Goal: Task Accomplishment & Management: Manage account settings

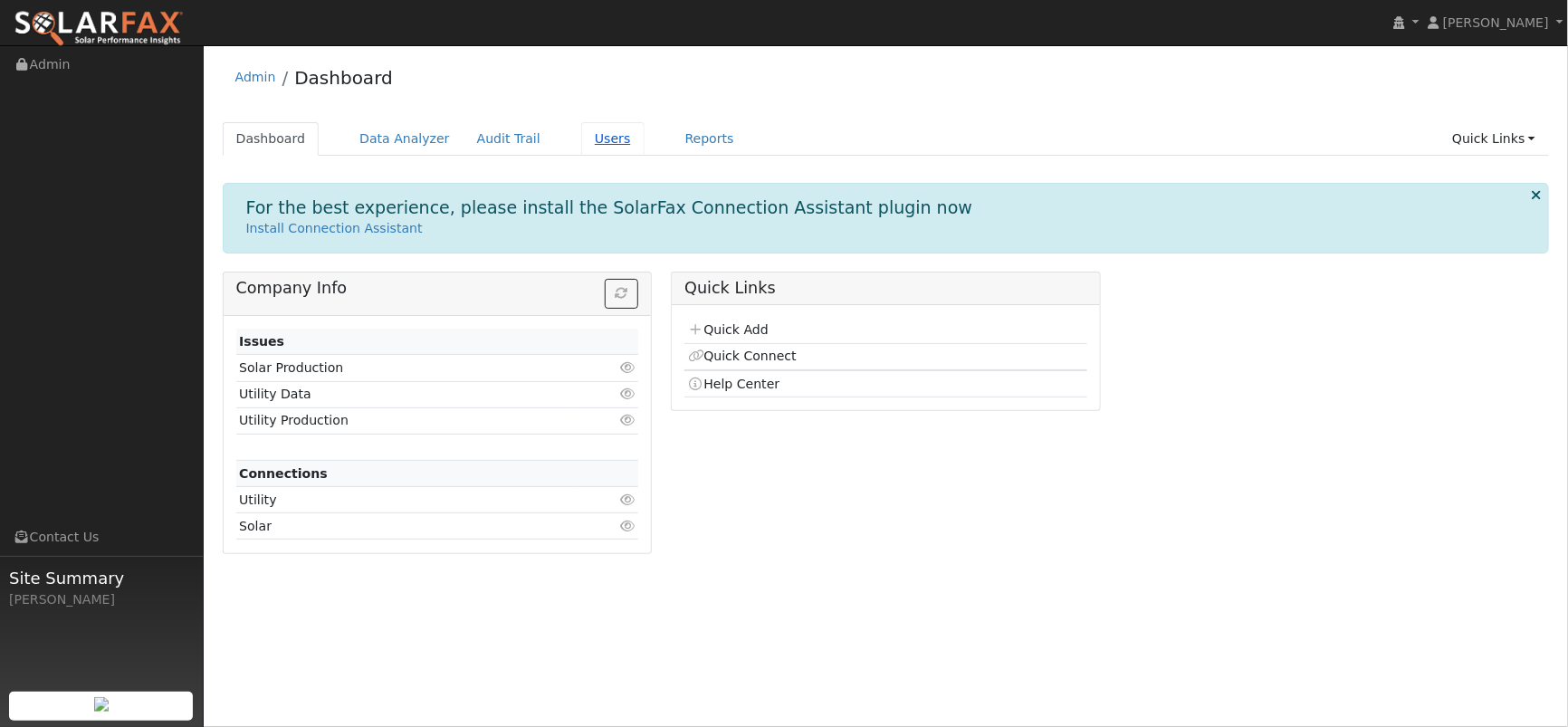
click at [606, 131] on link "Users" at bounding box center [613, 138] width 64 height 34
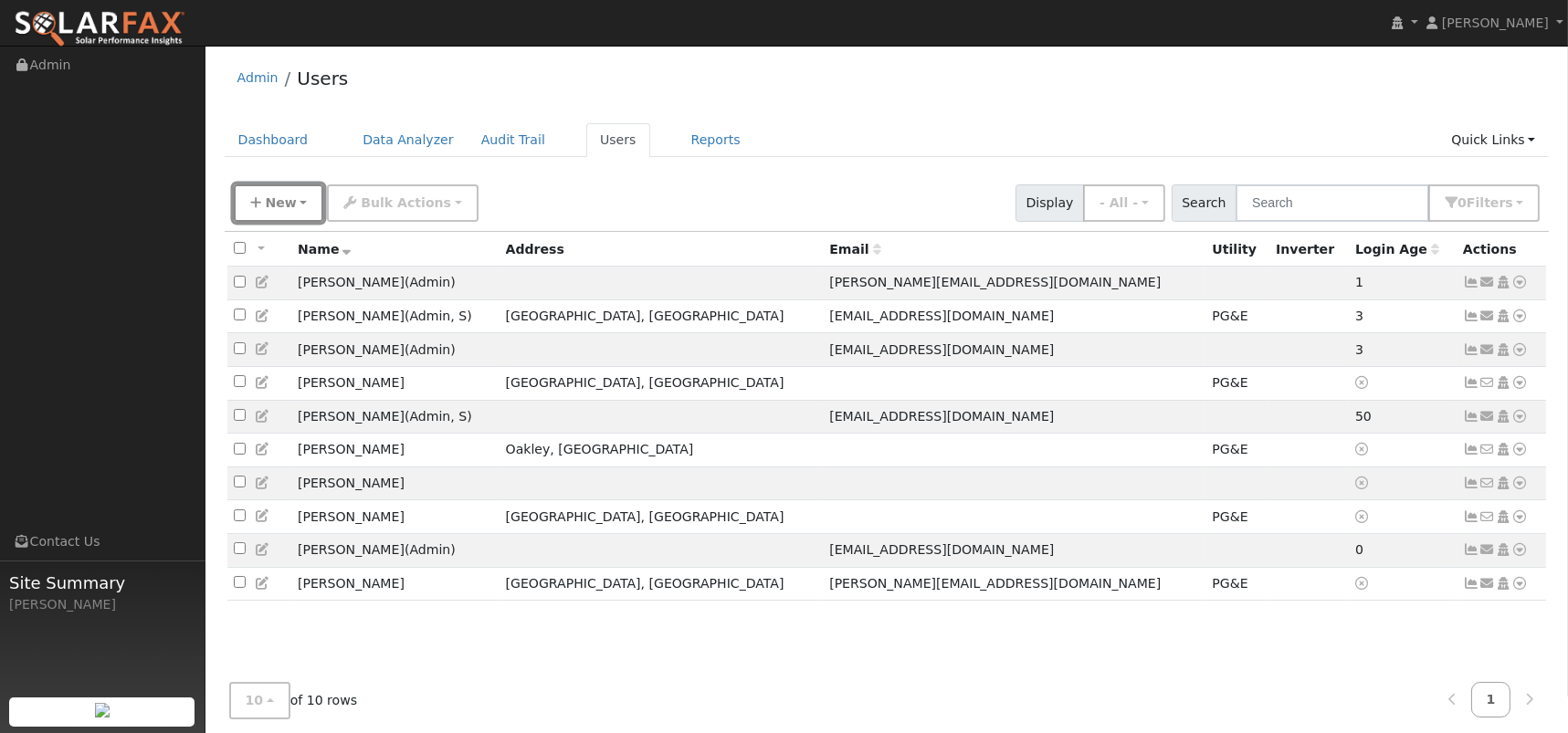
click at [262, 202] on button "New" at bounding box center [278, 203] width 90 height 38
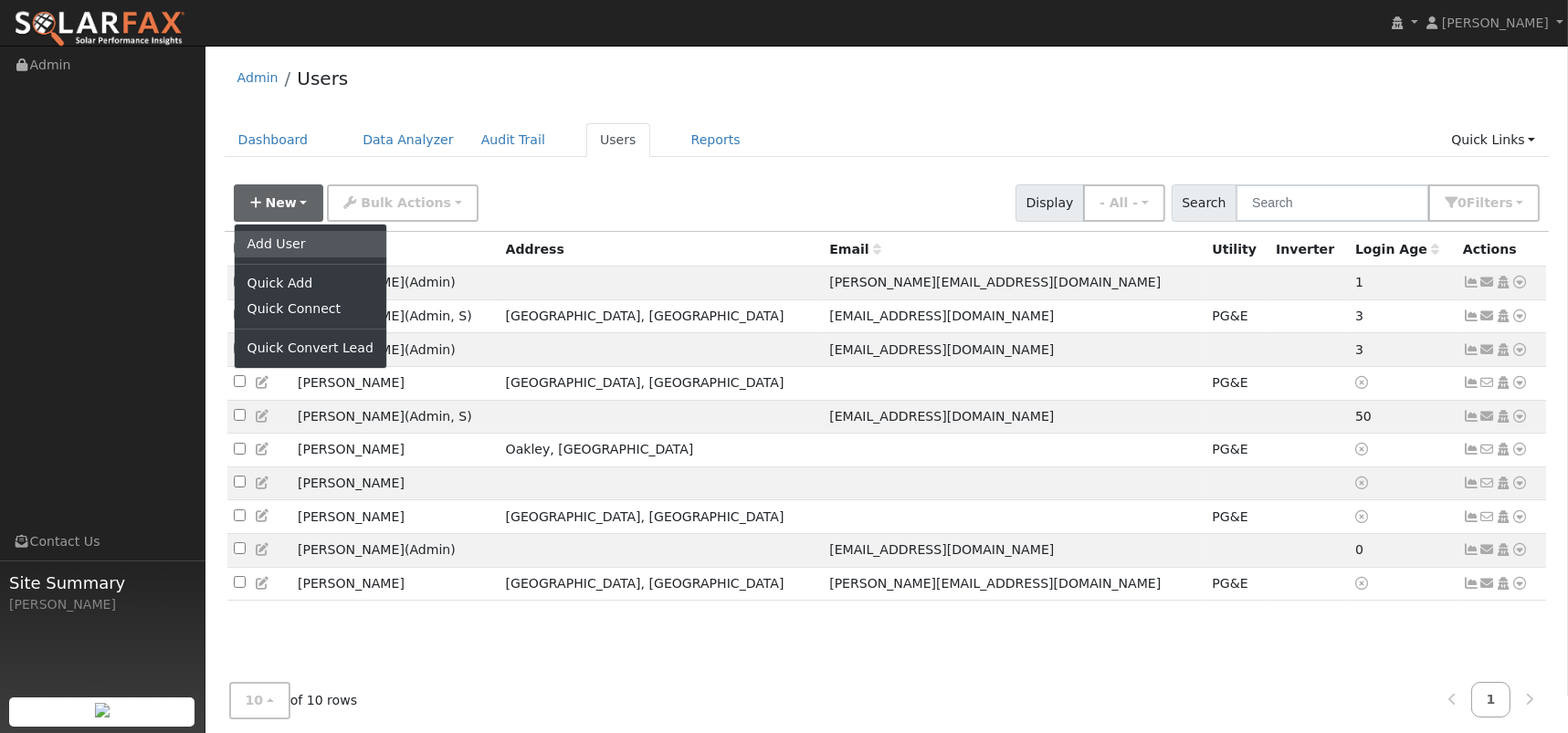
click at [295, 244] on link "Add User" at bounding box center [310, 243] width 152 height 26
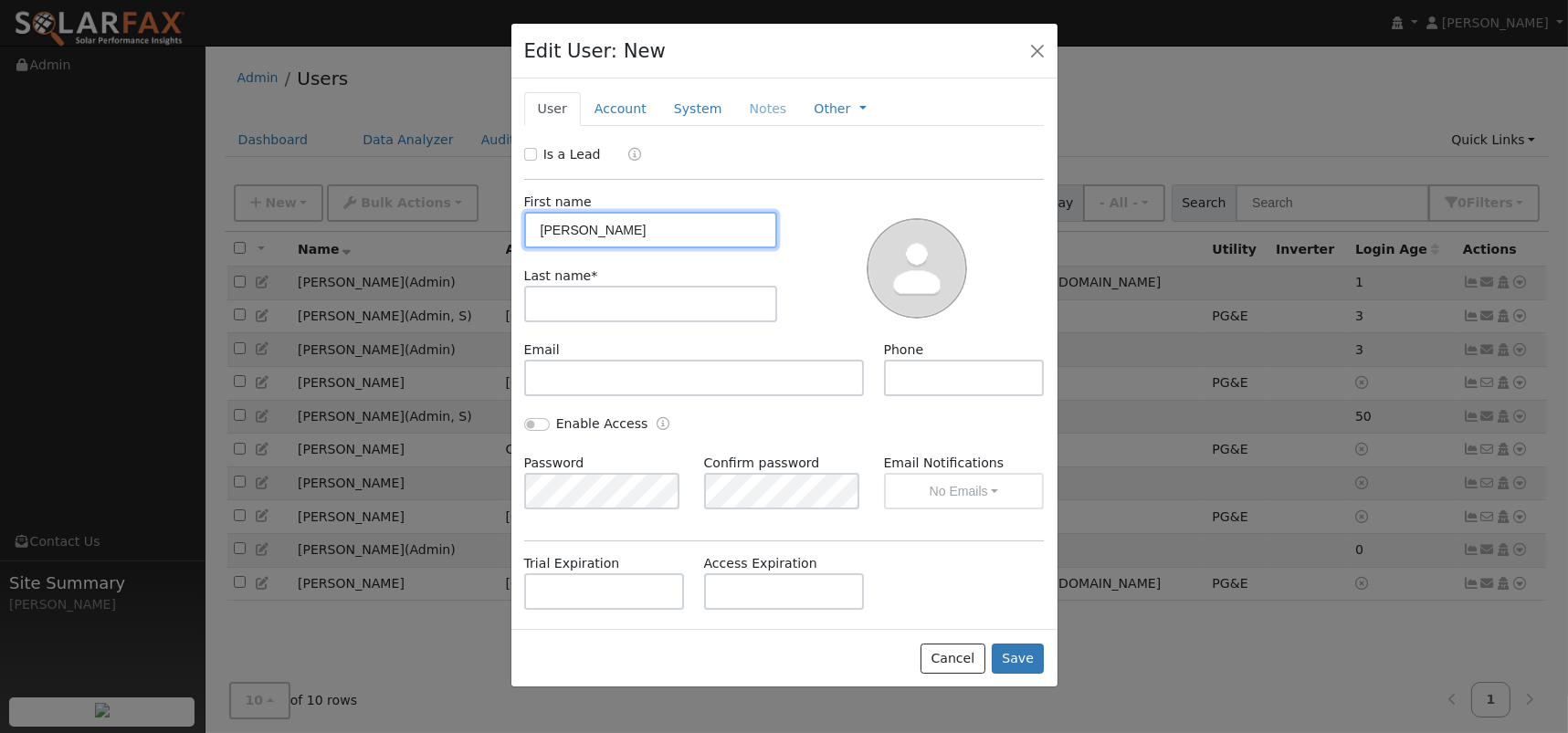
type input "Shane"
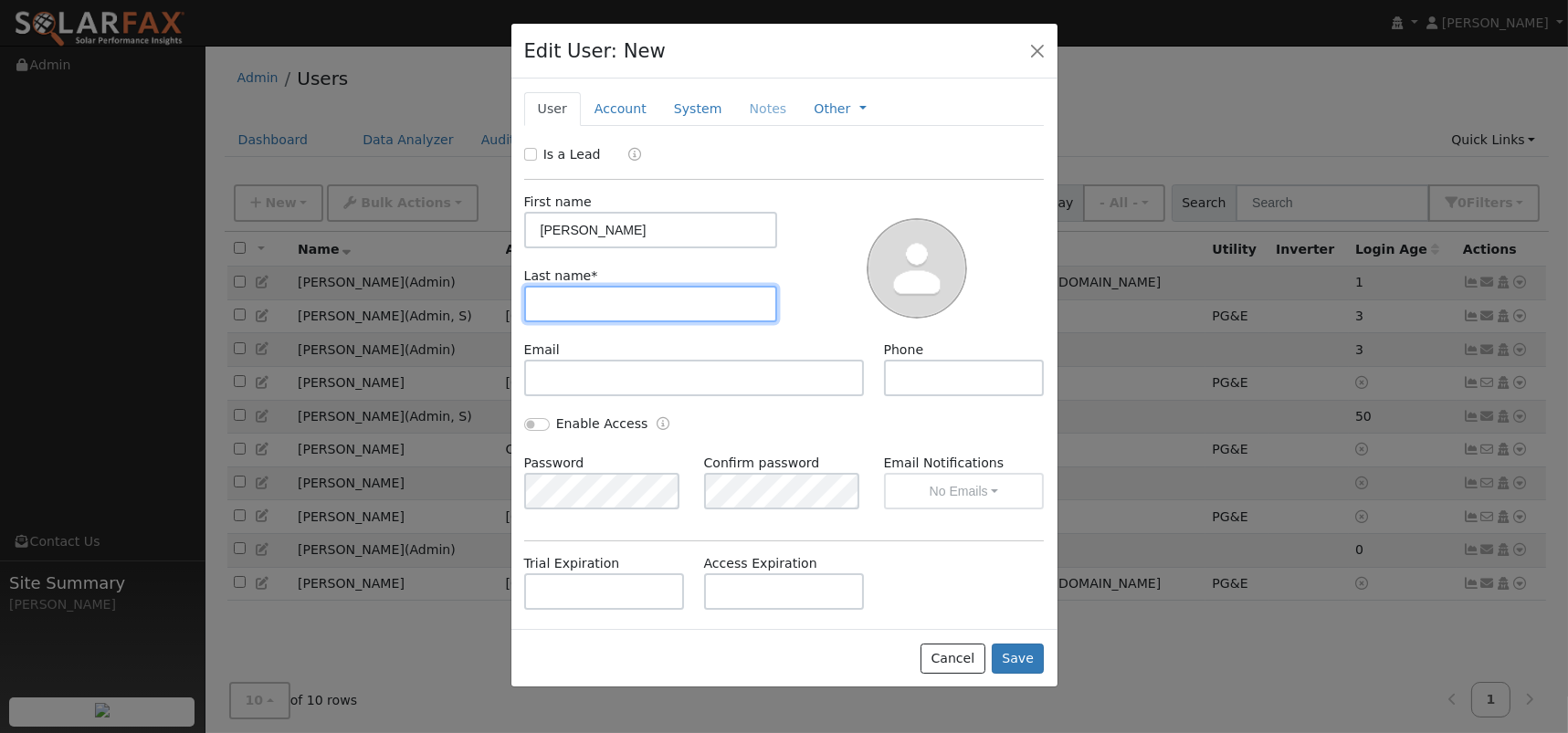
click at [572, 305] on input "text" at bounding box center [651, 304] width 254 height 37
type input "Carr"
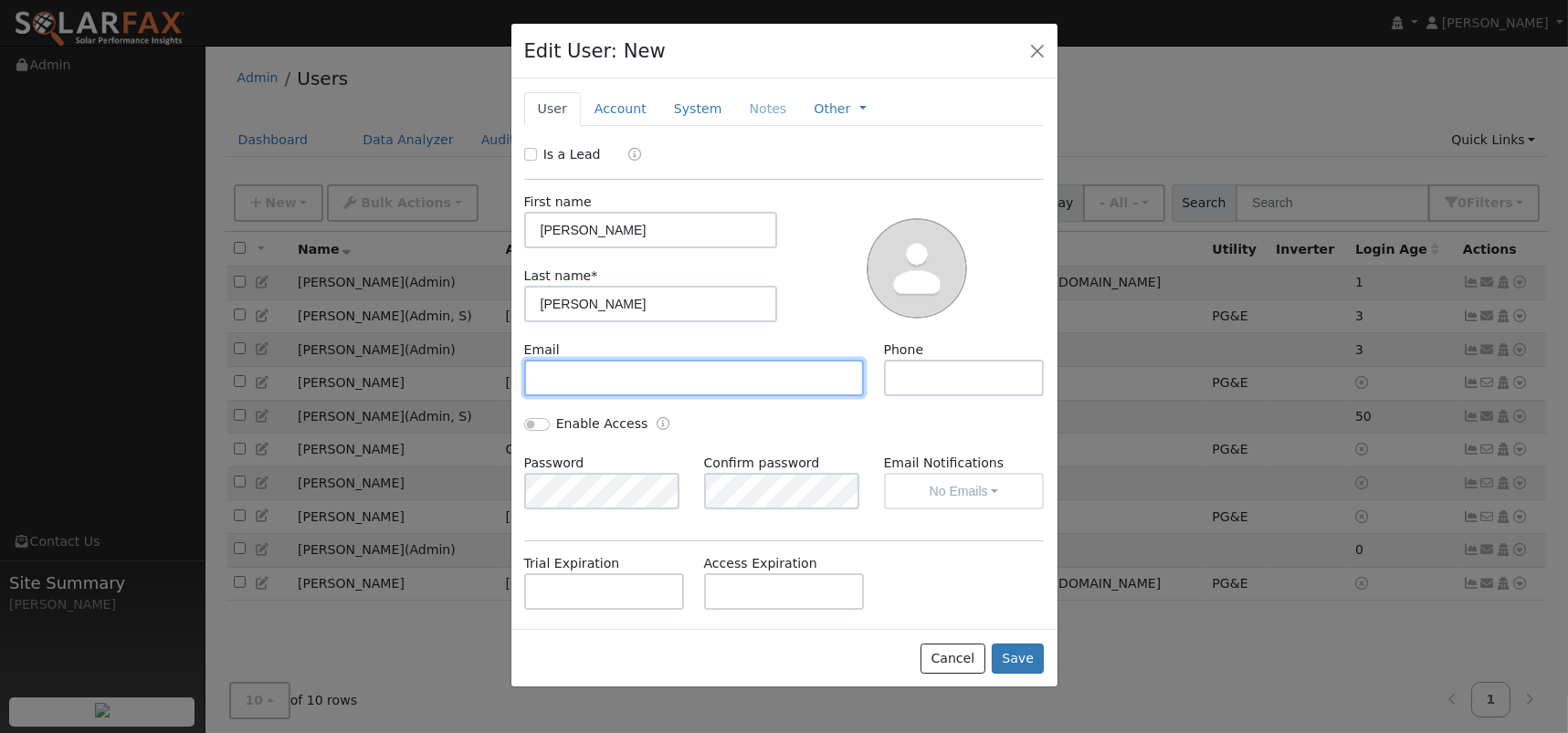
click at [613, 372] on input "text" at bounding box center [694, 378] width 341 height 37
paste input "[EMAIL_ADDRESS][DOMAIN_NAME]"
type input "[EMAIL_ADDRESS][DOMAIN_NAME]"
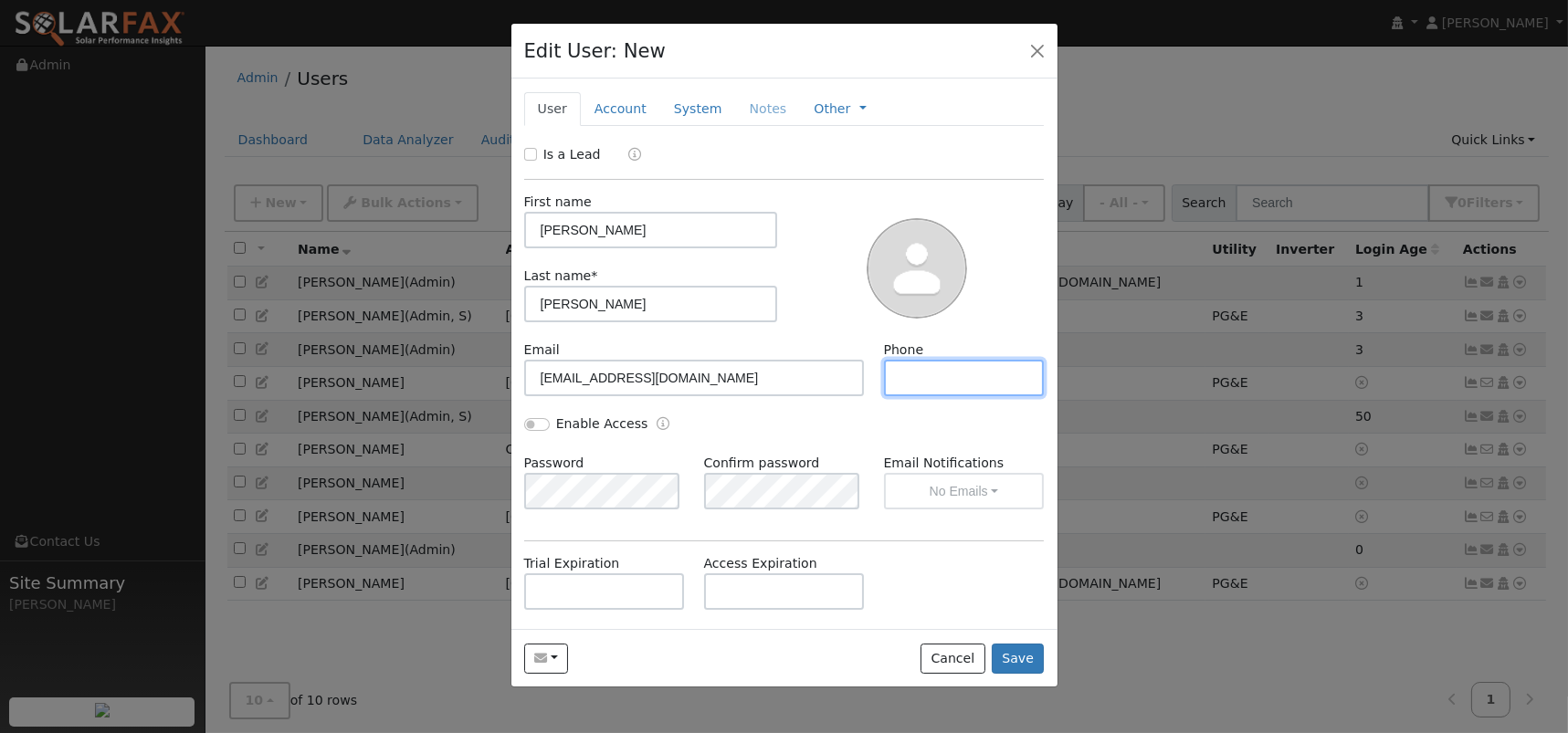
click at [928, 364] on input "text" at bounding box center [964, 378] width 161 height 37
paste input "4154906929"
type input "4154906929"
click at [1016, 660] on button "Save" at bounding box center [1018, 660] width 53 height 31
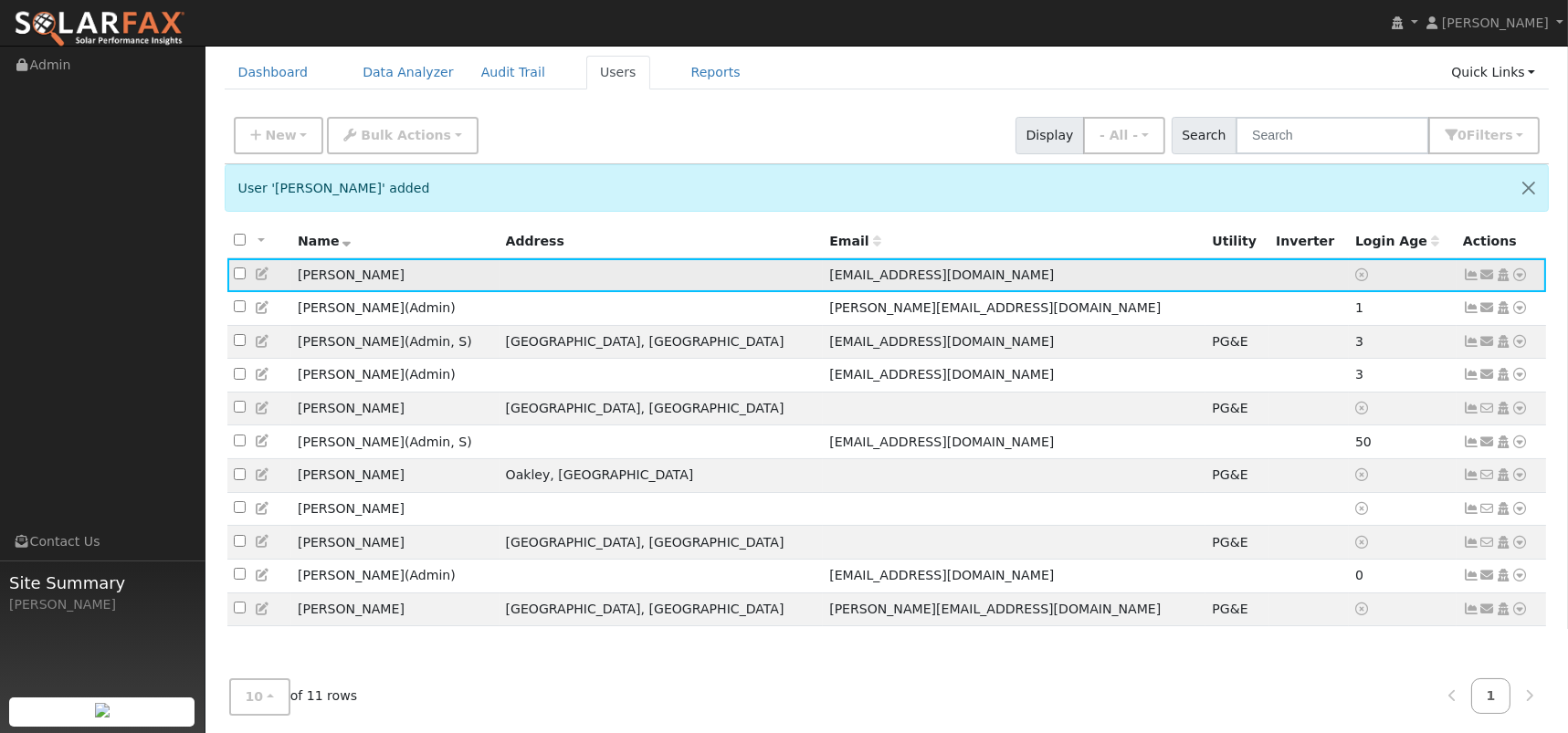
scroll to position [71, 0]
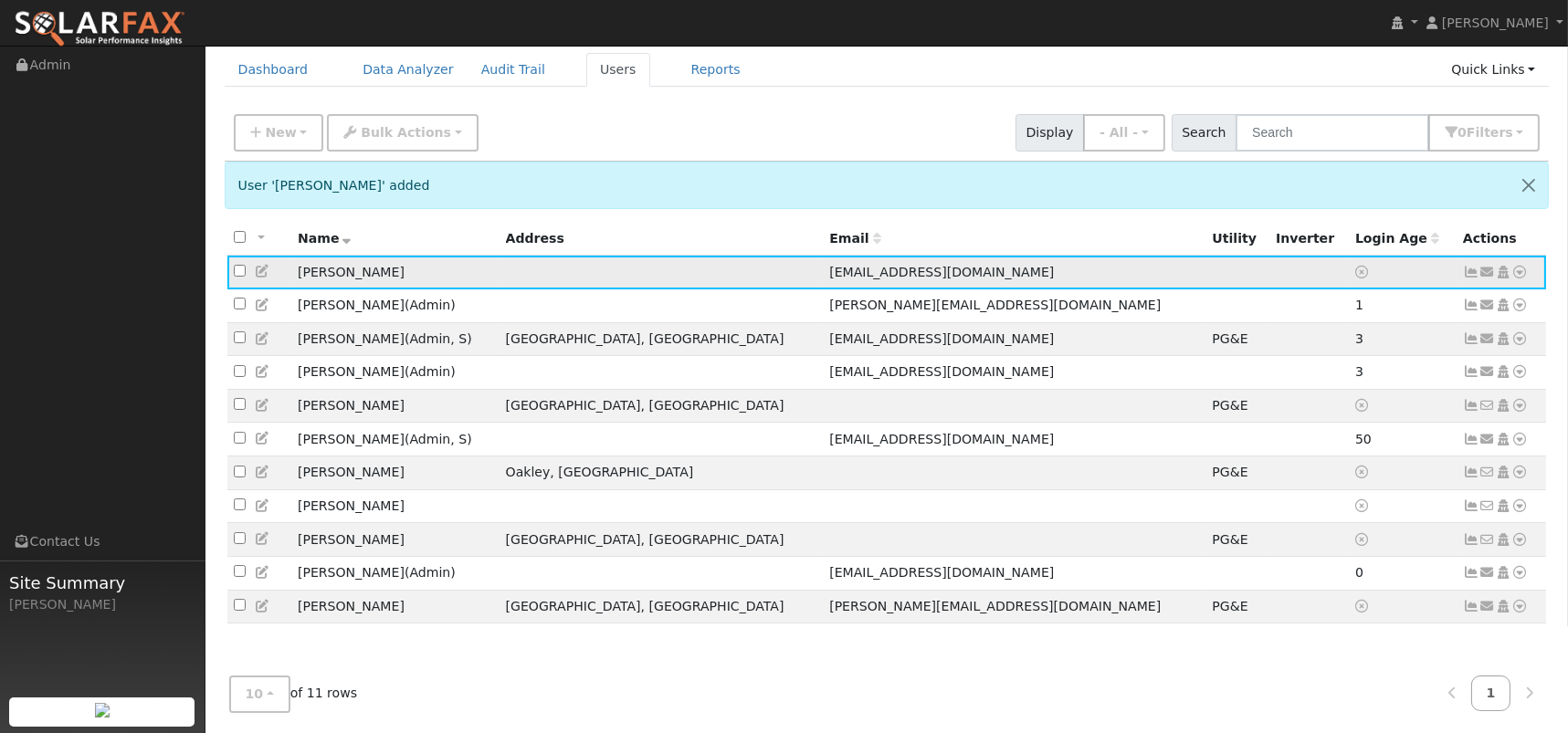
click at [1524, 272] on icon at bounding box center [1520, 272] width 17 height 13
click at [1336, 418] on link "Utility" at bounding box center [1331, 411] width 127 height 26
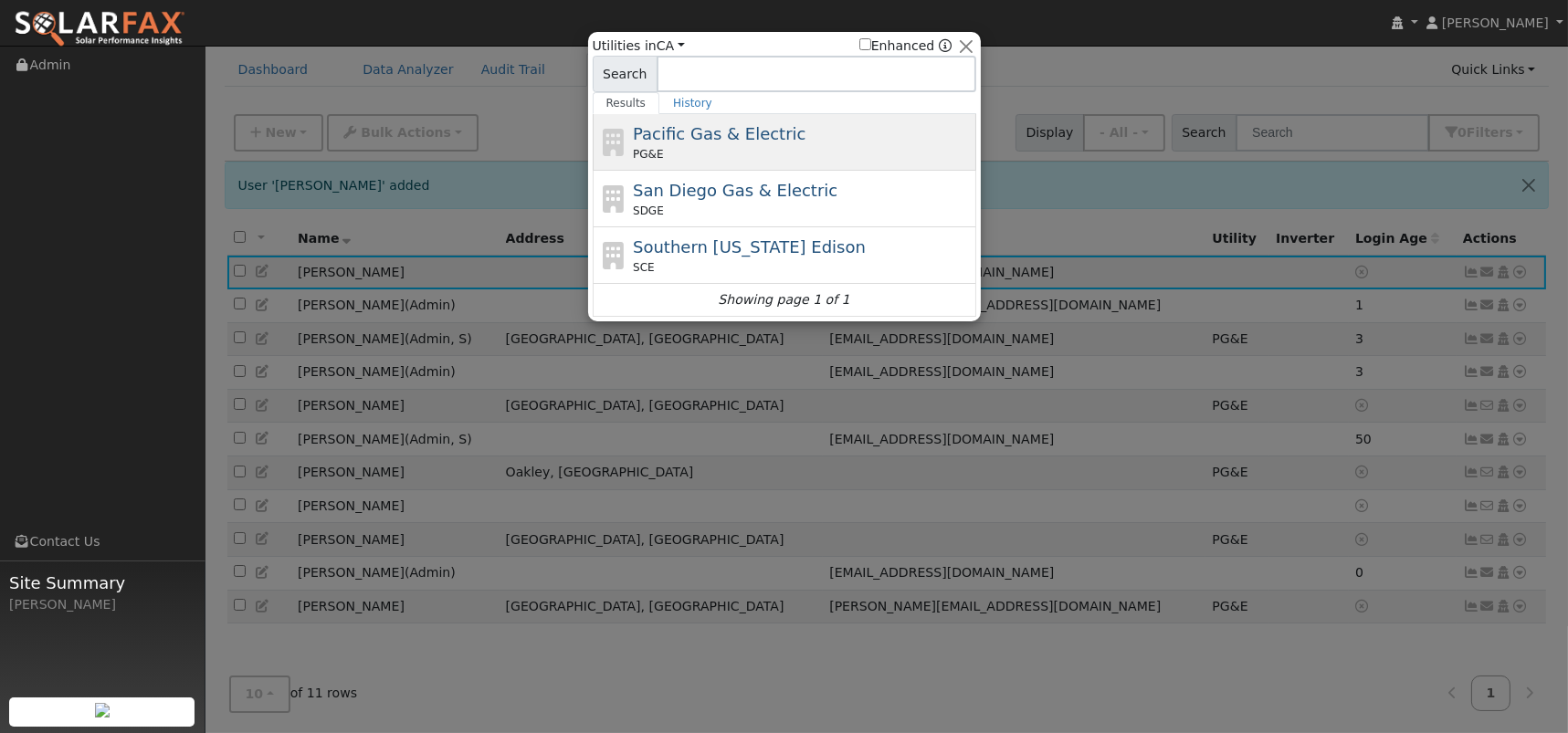
click at [713, 144] on div "Pacific Gas & Electric PG&E" at bounding box center [802, 141] width 339 height 41
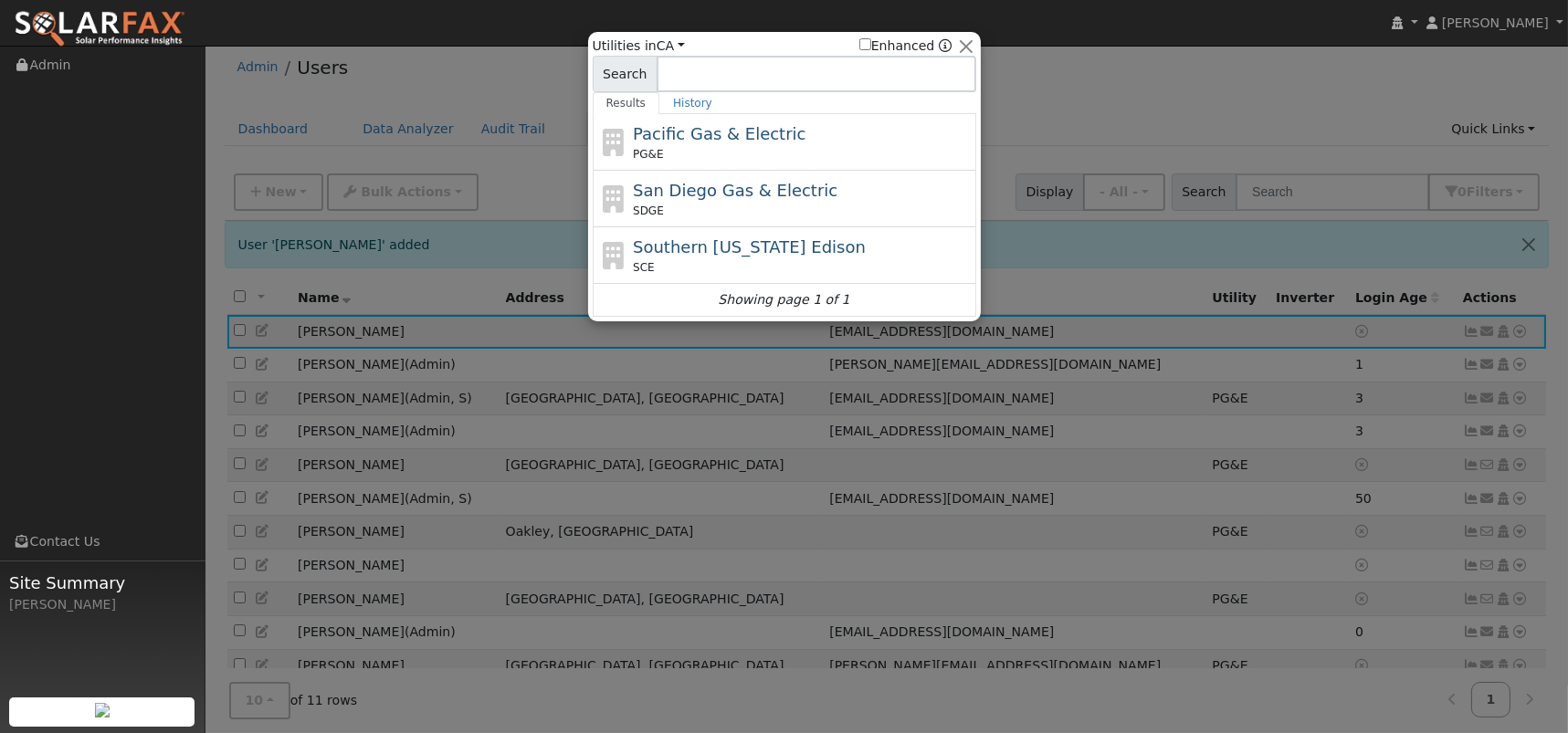
click at [713, 144] on link "Reports" at bounding box center [715, 129] width 76 height 34
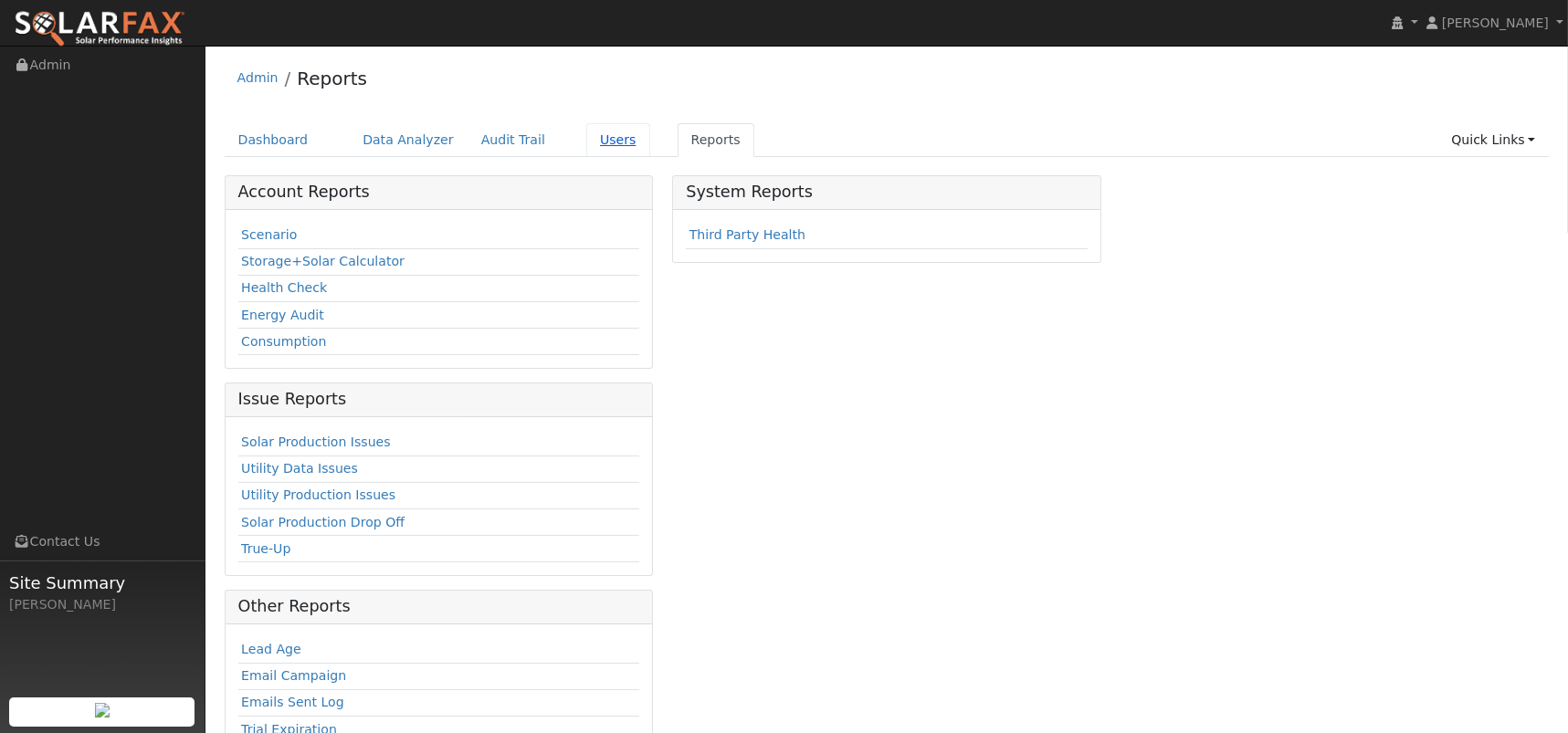
click at [586, 135] on link "Users" at bounding box center [619, 140] width 64 height 34
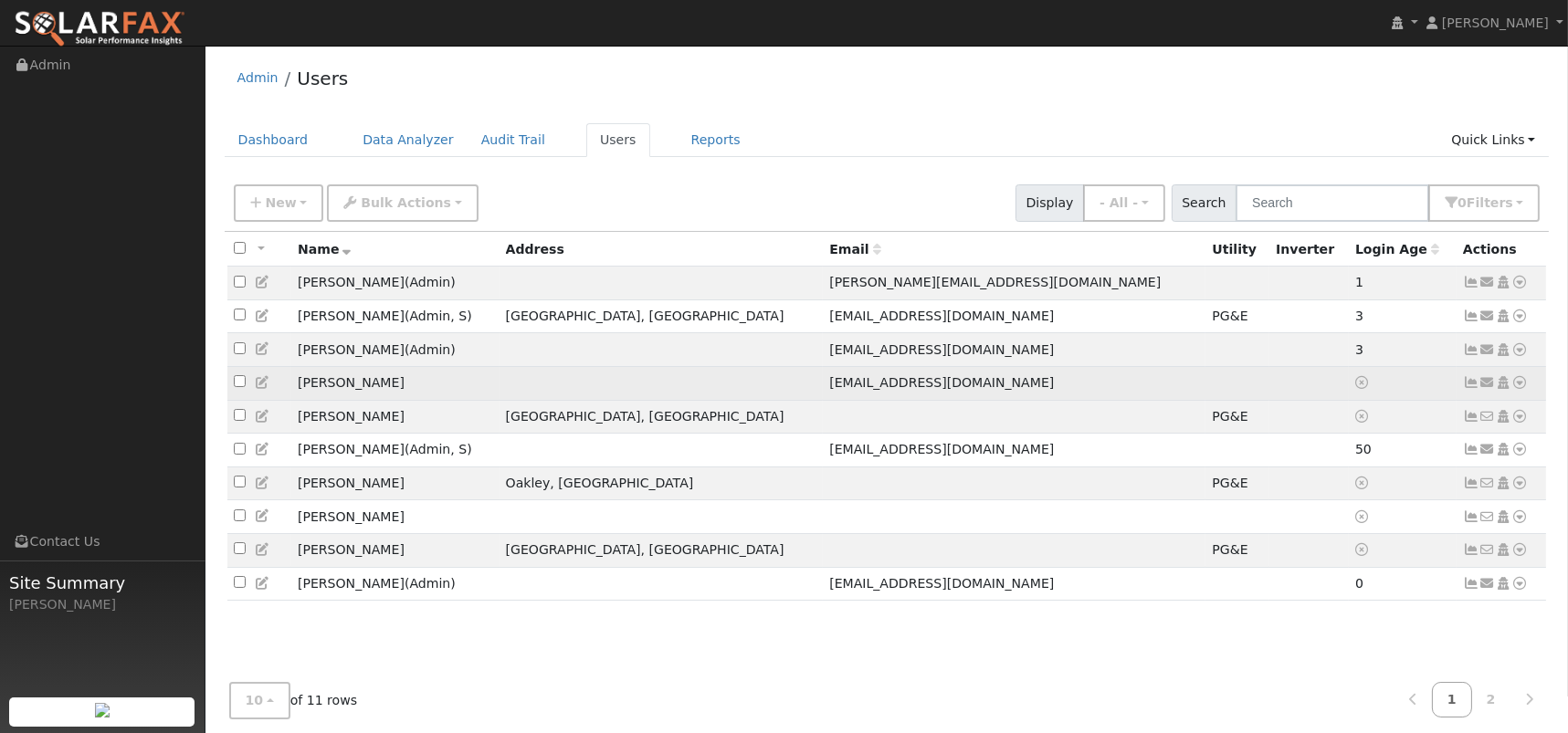
click at [1523, 389] on icon at bounding box center [1520, 382] width 17 height 13
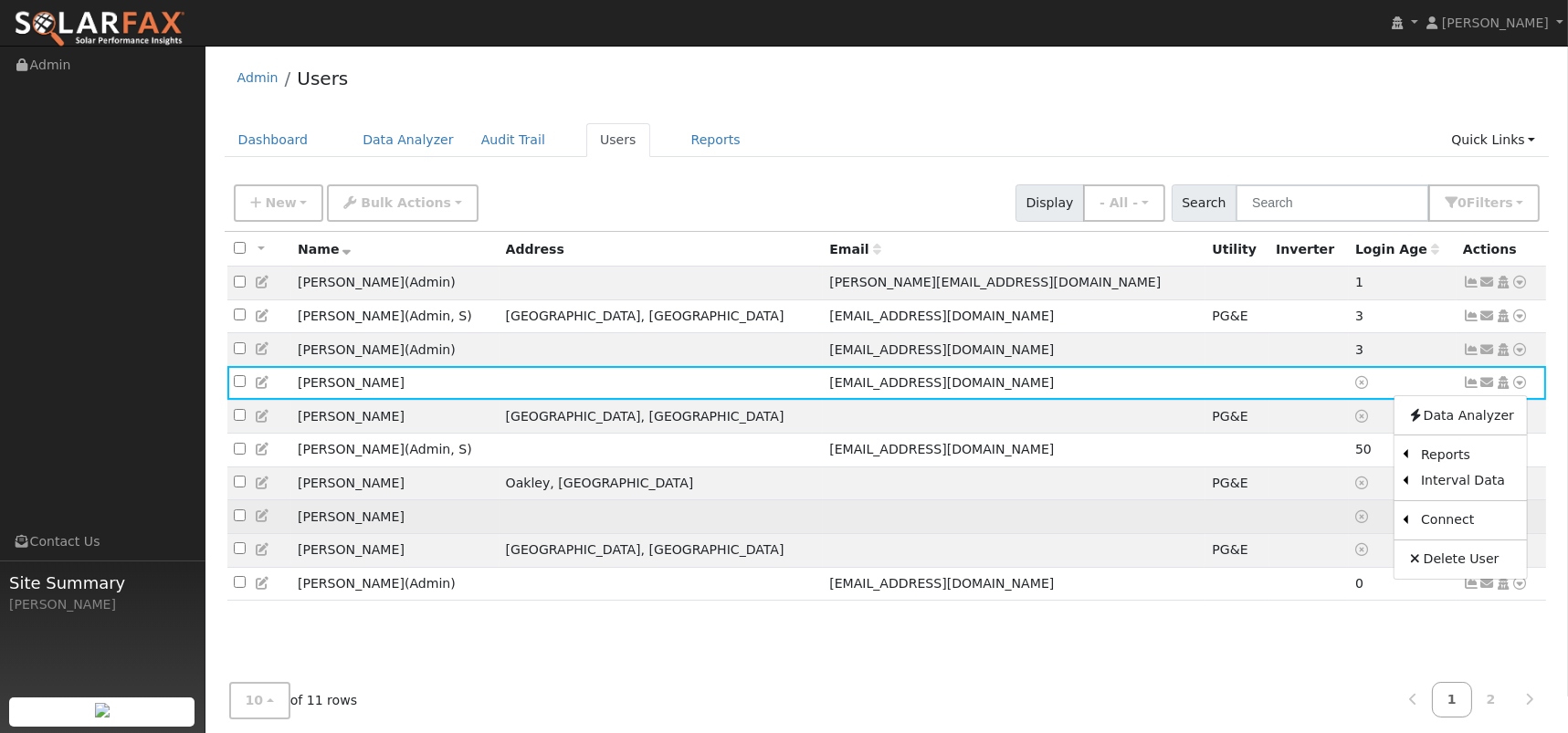
click at [0, 0] on link "Utility" at bounding box center [0, 0] width 0 height 0
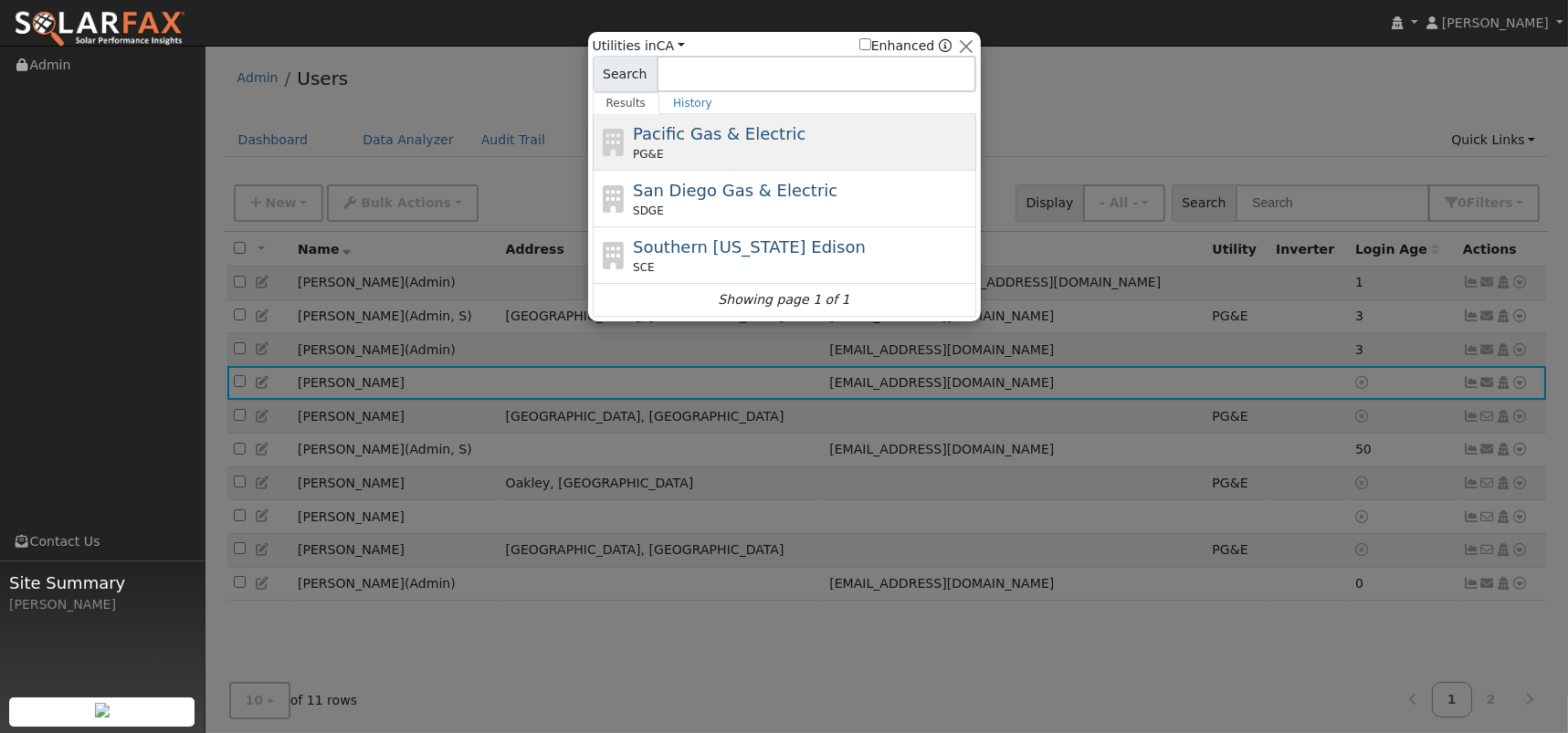
click at [708, 136] on span "Pacific Gas & Electric" at bounding box center [720, 133] width 173 height 19
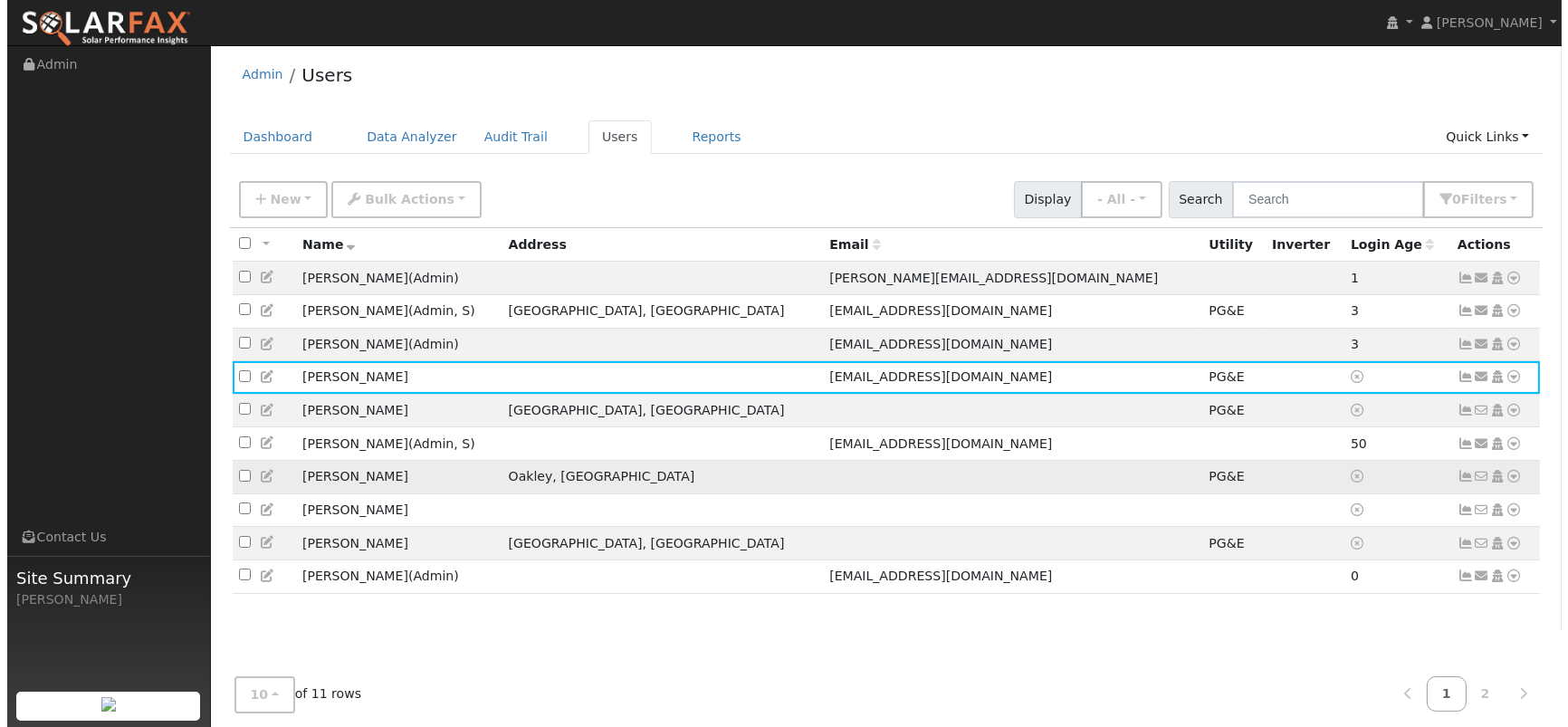
scroll to position [70, 0]
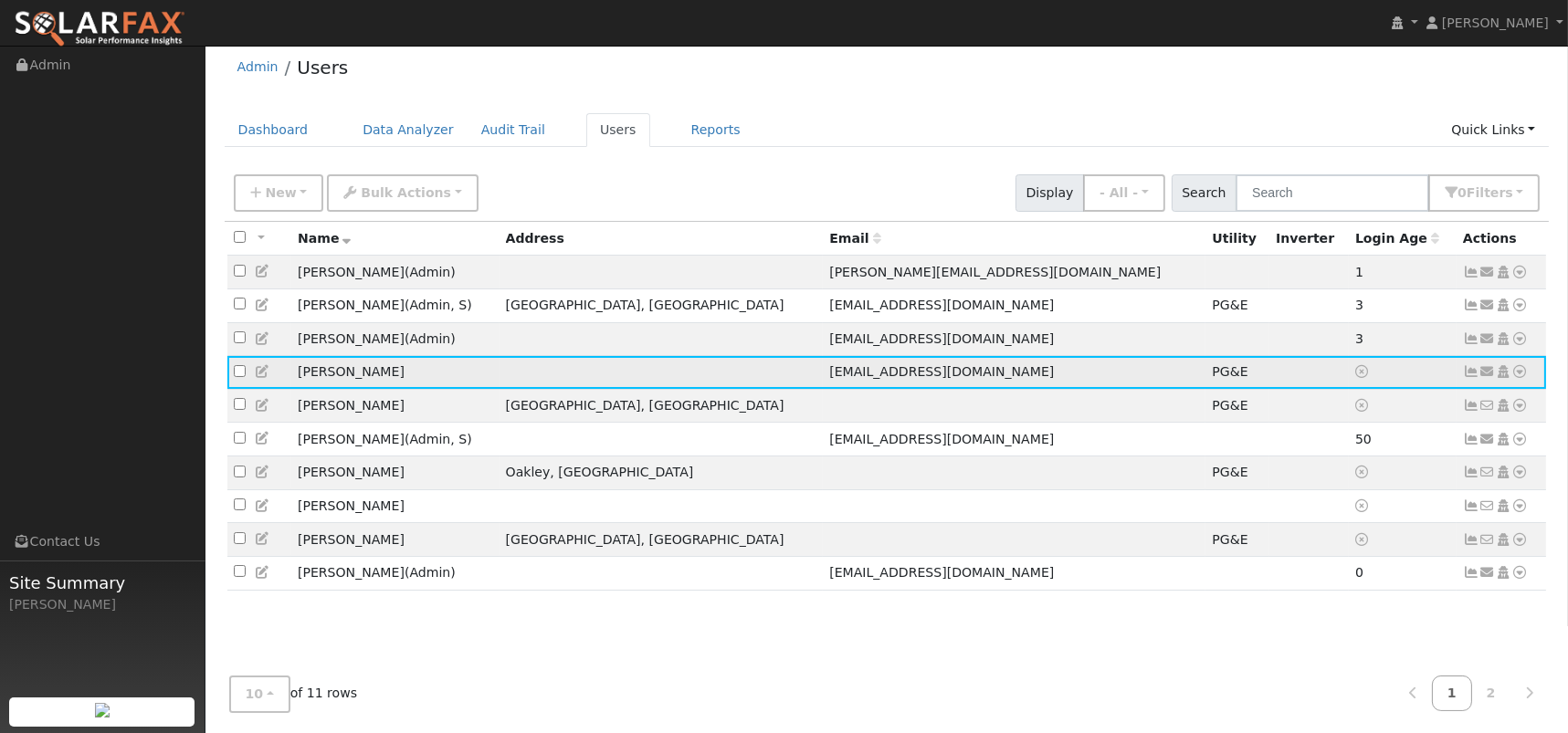
click at [1470, 378] on icon at bounding box center [1471, 371] width 17 height 13
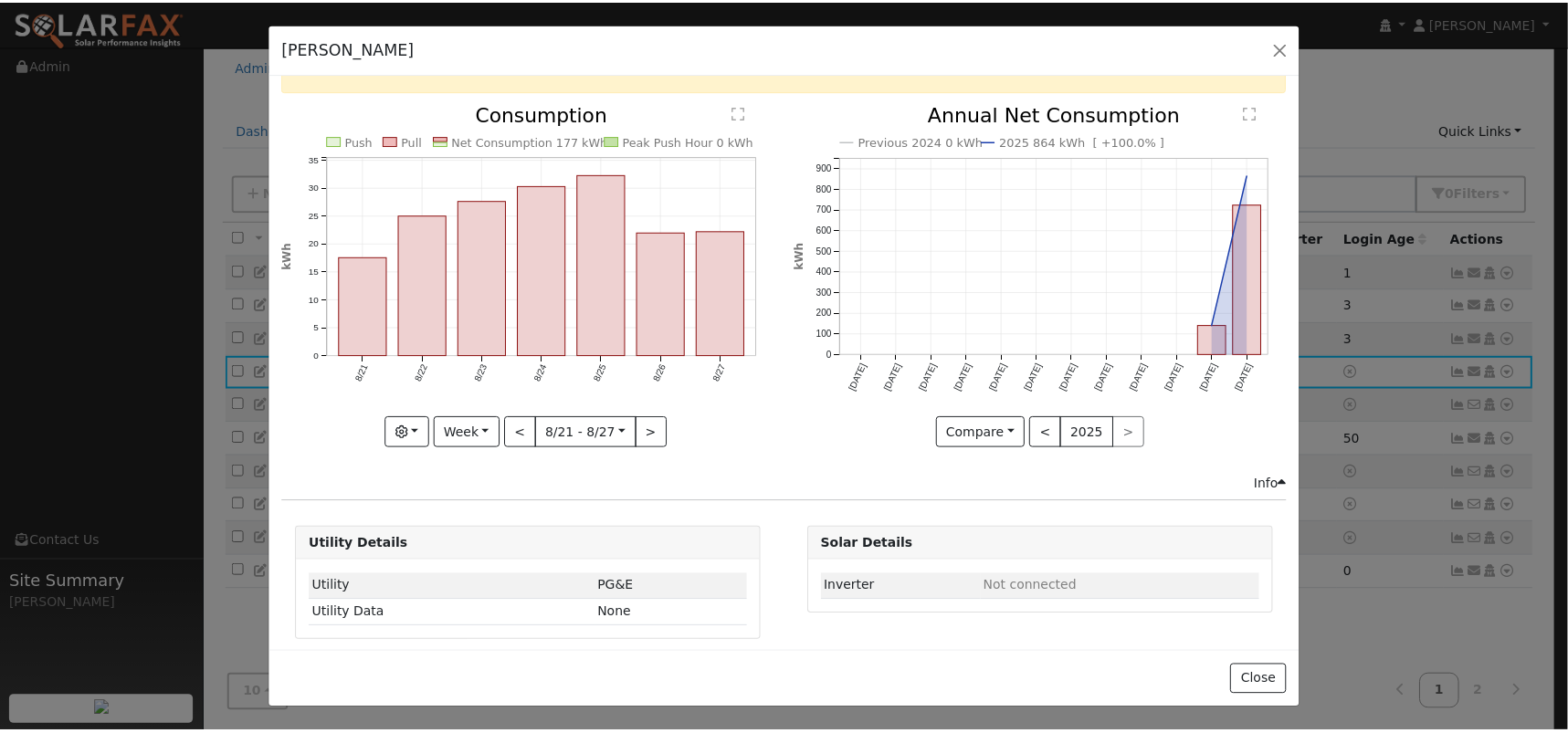
scroll to position [78, 0]
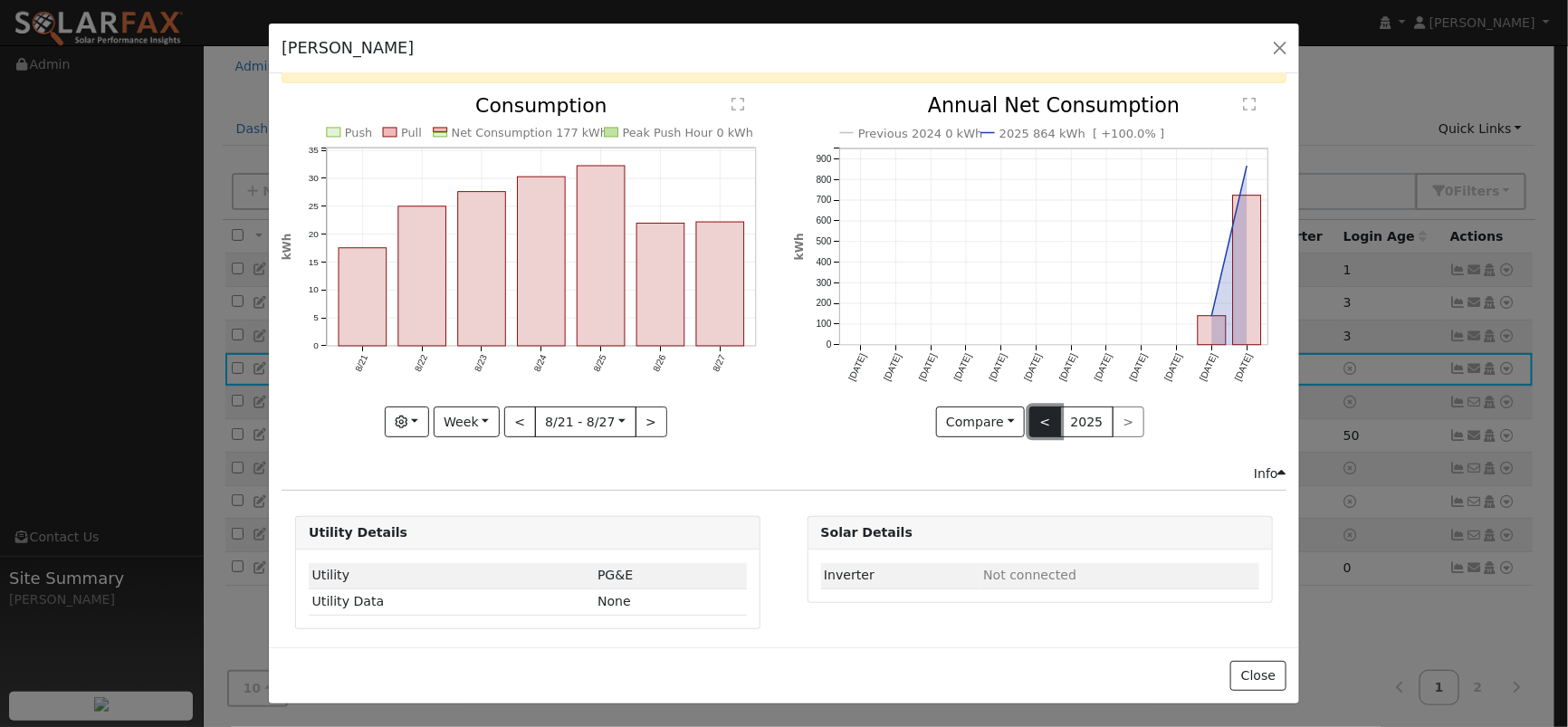
click at [1030, 417] on button "<" at bounding box center [1045, 422] width 32 height 31
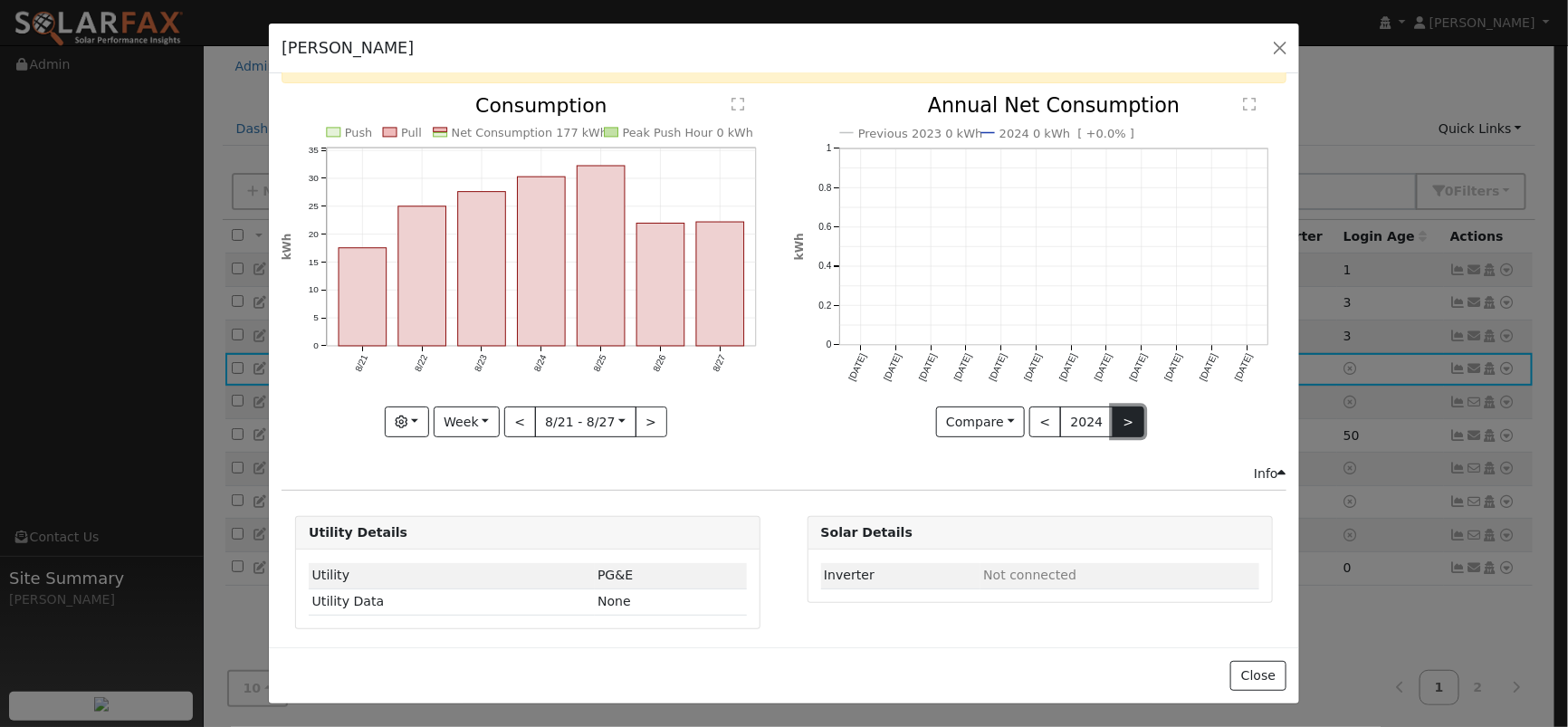
click at [1112, 415] on button ">" at bounding box center [1128, 422] width 32 height 31
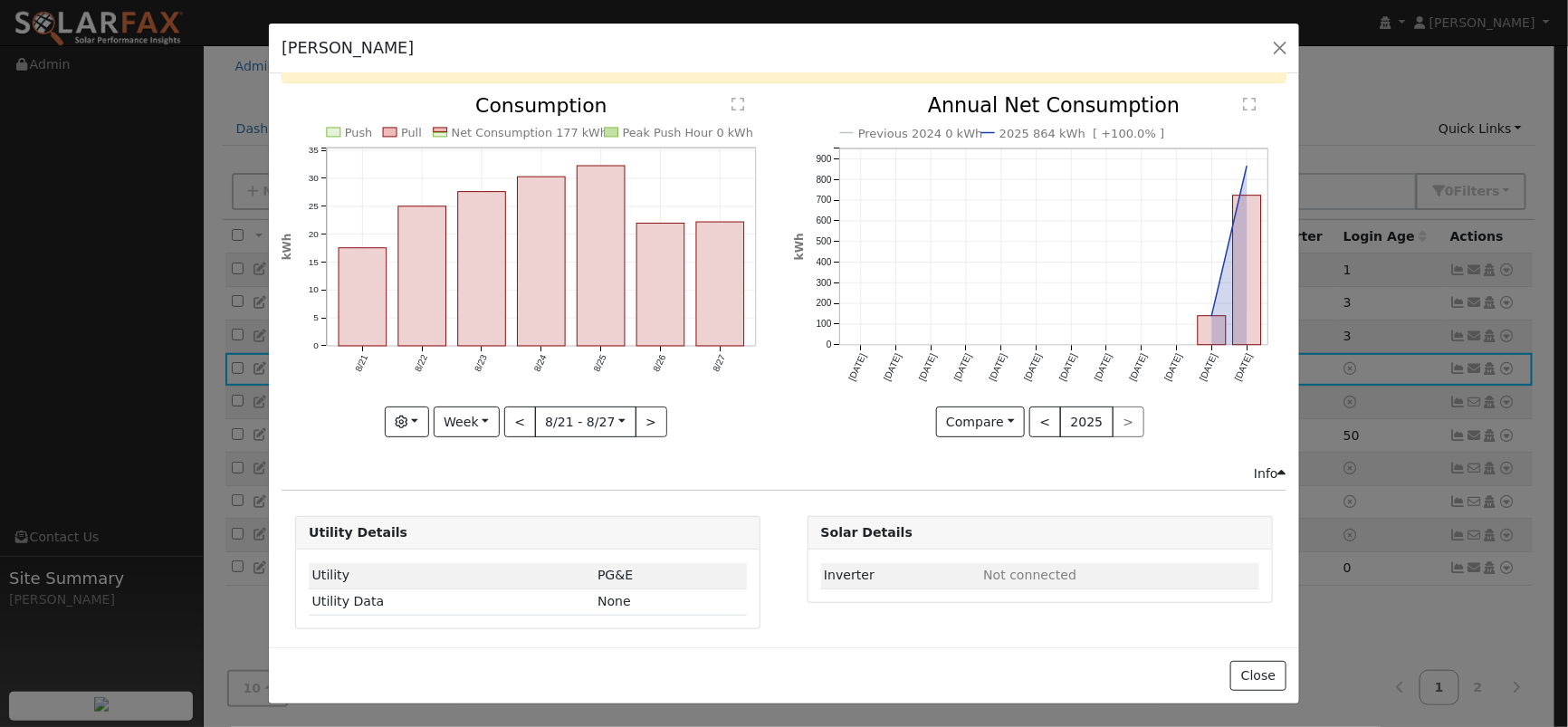
click at [1107, 415] on div "Previous 2024 0 kWh 2025 864 kWh [ +100.0% ] [DATE] Sep '[DATE] Nov '[DATE] Jan…" at bounding box center [1040, 266] width 493 height 342
click at [1042, 421] on button "<" at bounding box center [1045, 422] width 32 height 31
click at [1107, 416] on div "Previous 2023 0 kWh 2024 0 kWh [ +0.0% ] [DATE] Sep '[DATE] Nov '[DATE] Jan '[D…" at bounding box center [1040, 266] width 493 height 342
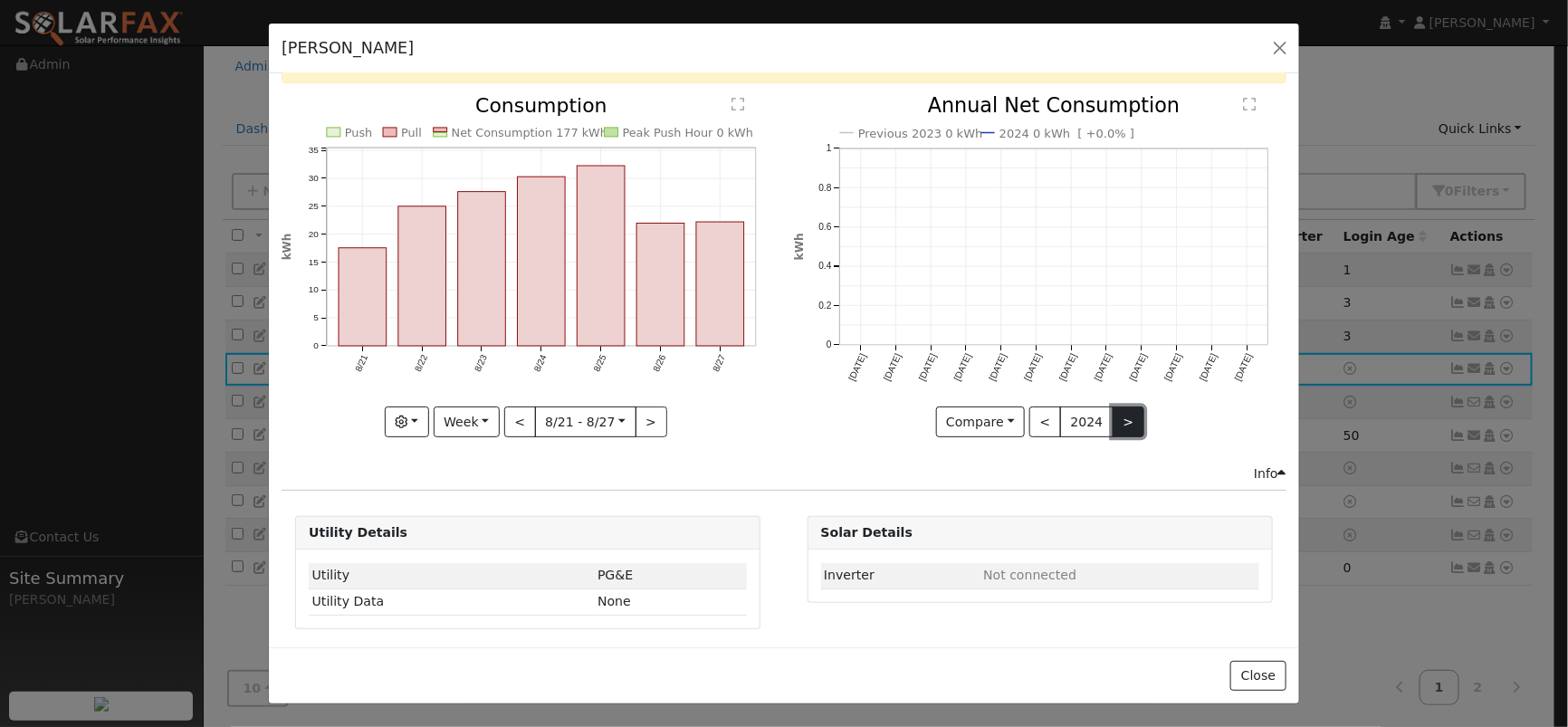
click at [1112, 425] on button ">" at bounding box center [1128, 422] width 32 height 31
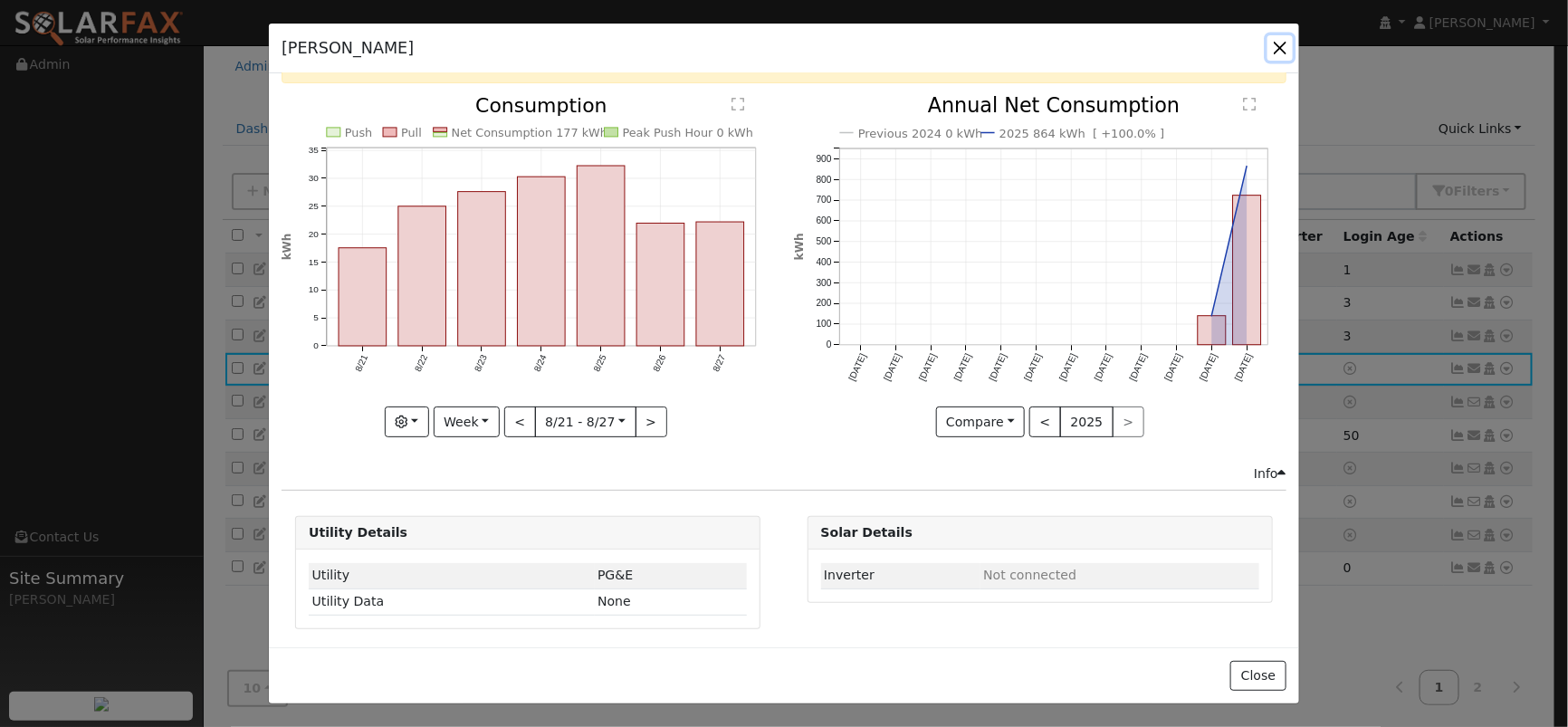
click at [1278, 51] on button "button" at bounding box center [1280, 48] width 26 height 26
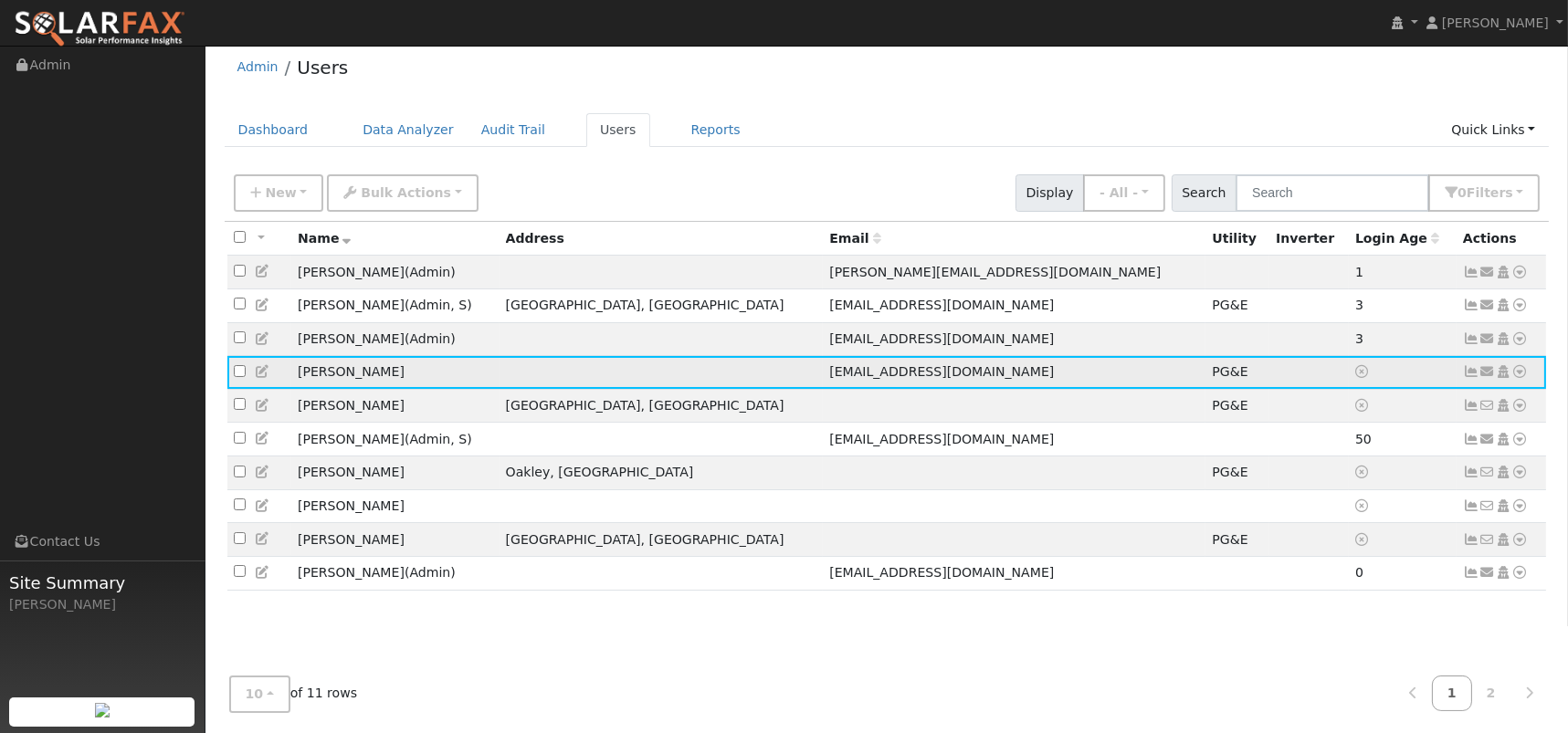
click at [1471, 374] on icon at bounding box center [1471, 371] width 17 height 13
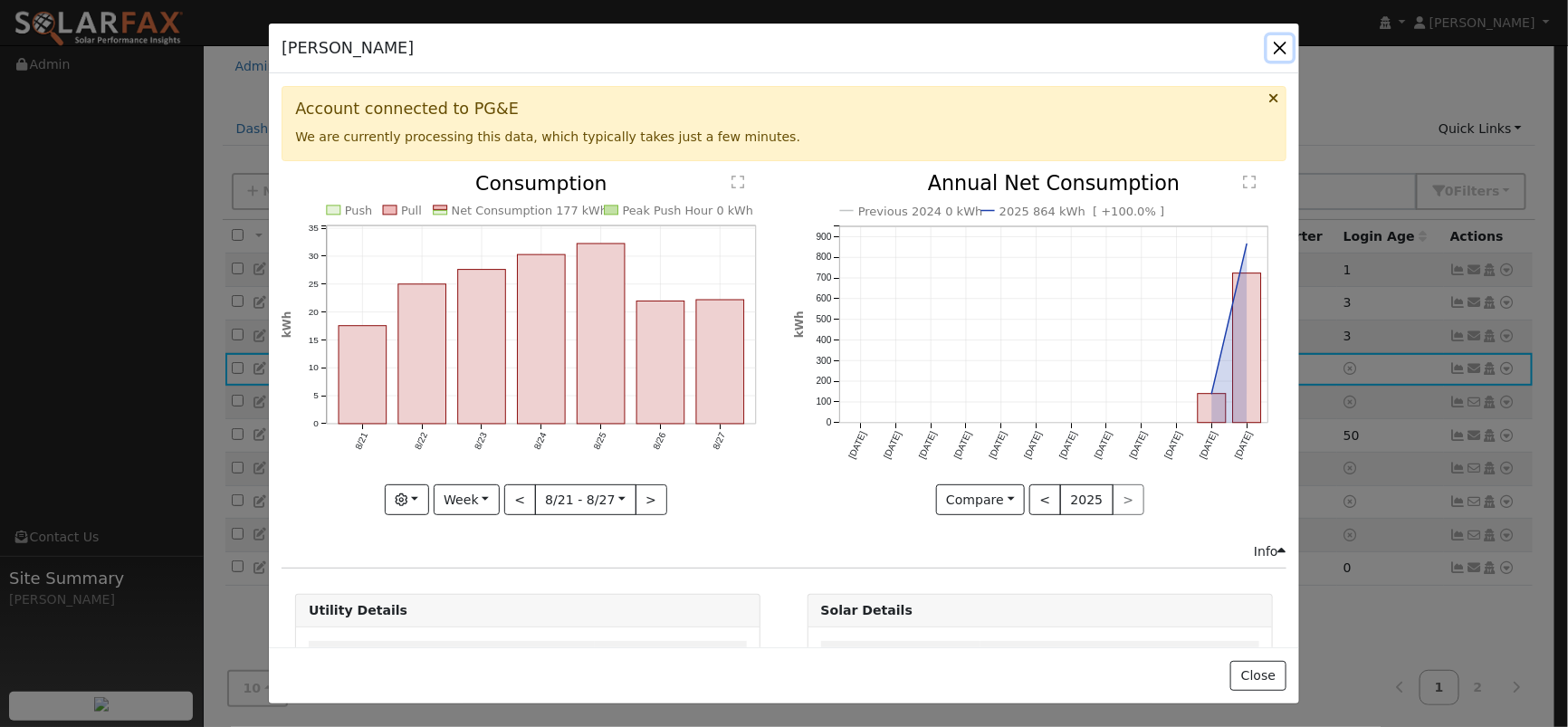
click at [1276, 52] on button "button" at bounding box center [1280, 48] width 26 height 26
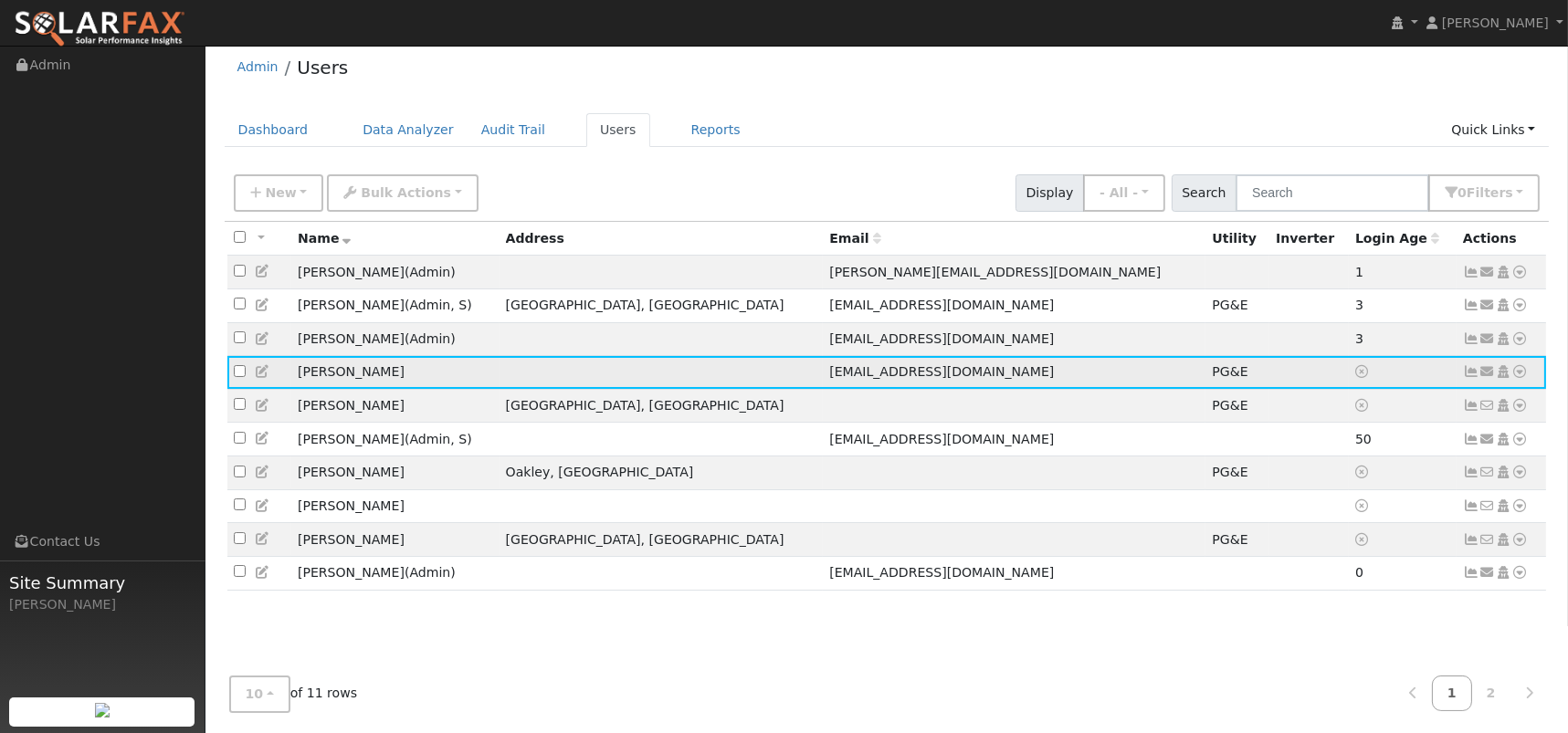
click at [1472, 378] on icon at bounding box center [1471, 371] width 17 height 13
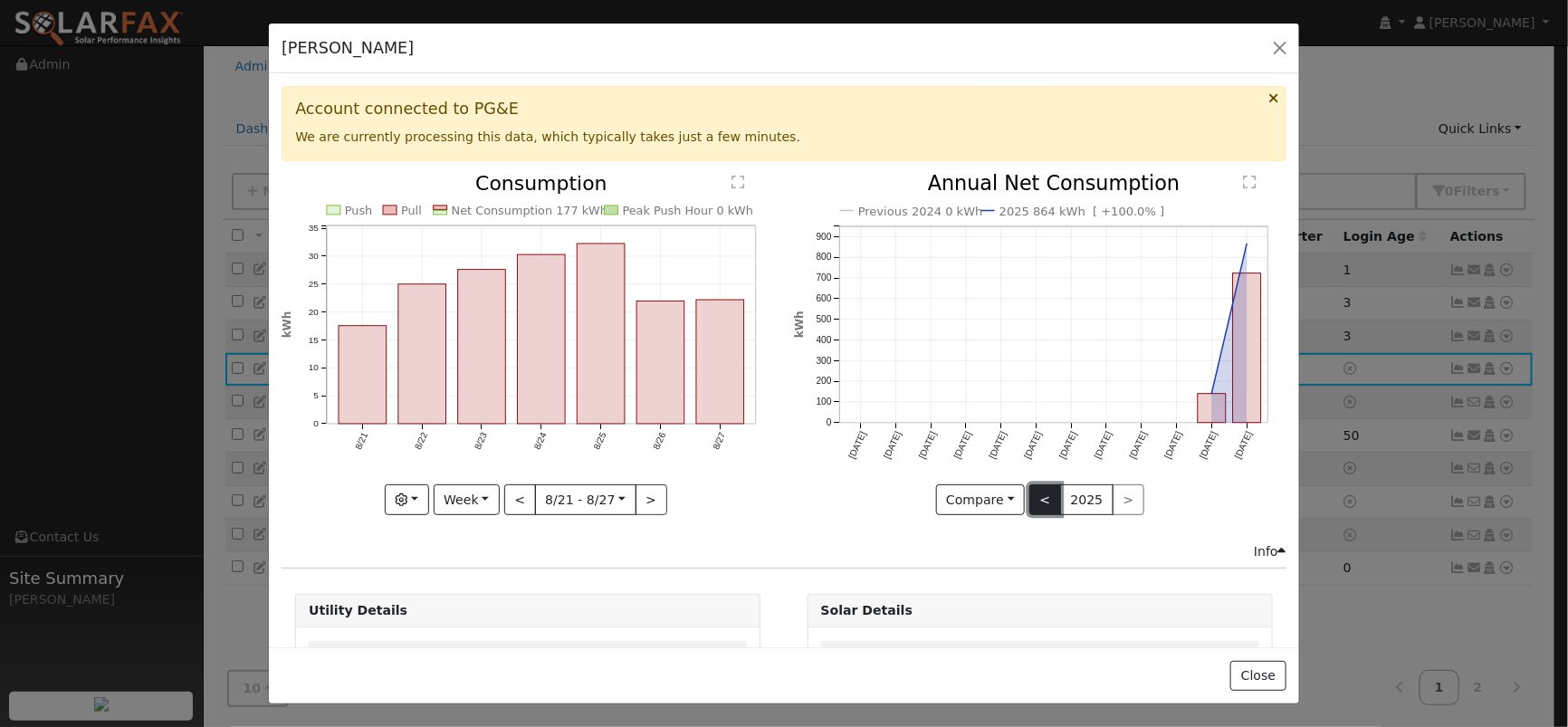
click at [1040, 491] on button "<" at bounding box center [1045, 500] width 32 height 31
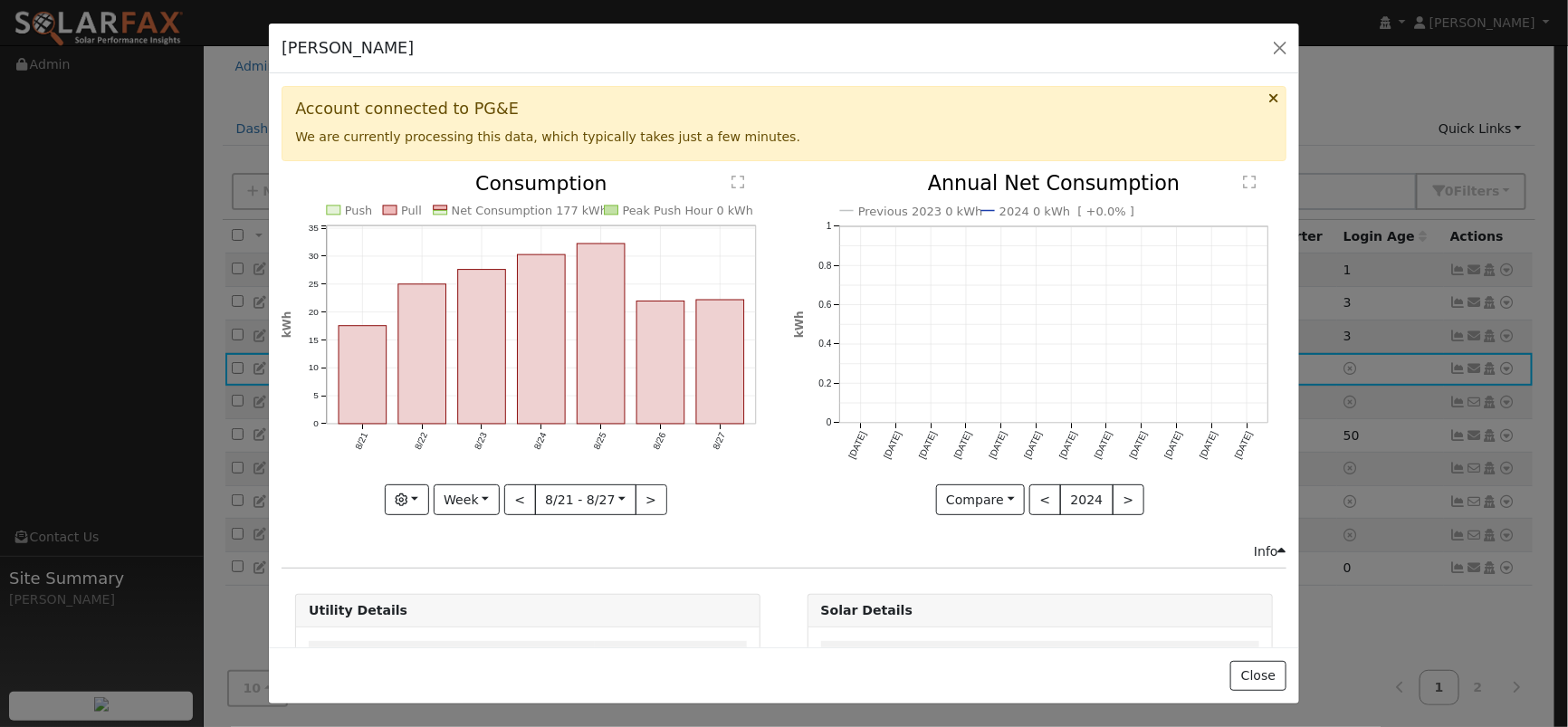
click at [1109, 490] on div "Previous 2023 0 kWh 2024 0 kWh [ +0.0% ] [DATE] Sep '[DATE] Nov '[DATE] Jan '[D…" at bounding box center [1040, 344] width 493 height 342
click at [1112, 490] on button ">" at bounding box center [1128, 500] width 32 height 31
click at [1277, 52] on button "button" at bounding box center [1280, 48] width 26 height 26
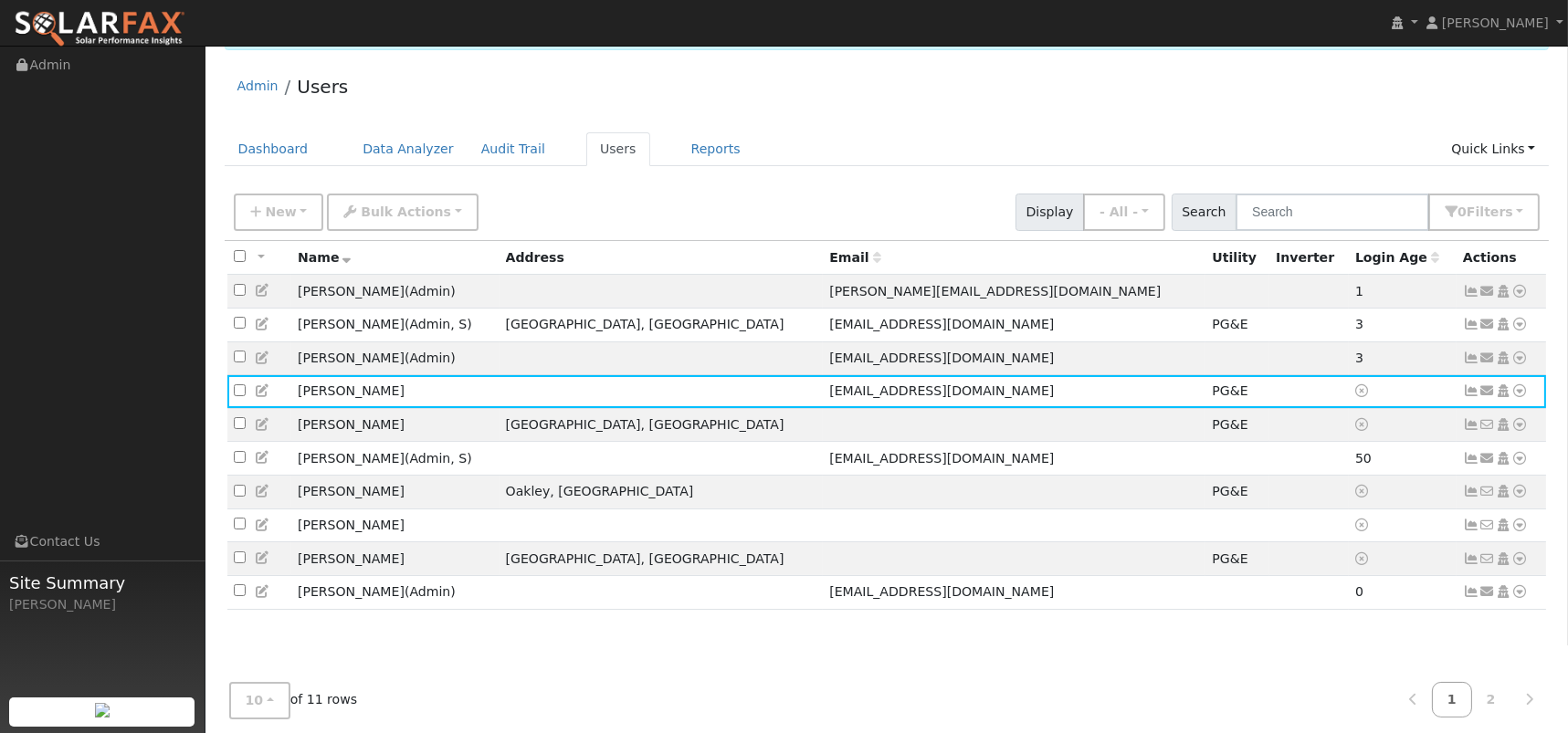
scroll to position [0, 0]
